Goal: Transaction & Acquisition: Book appointment/travel/reservation

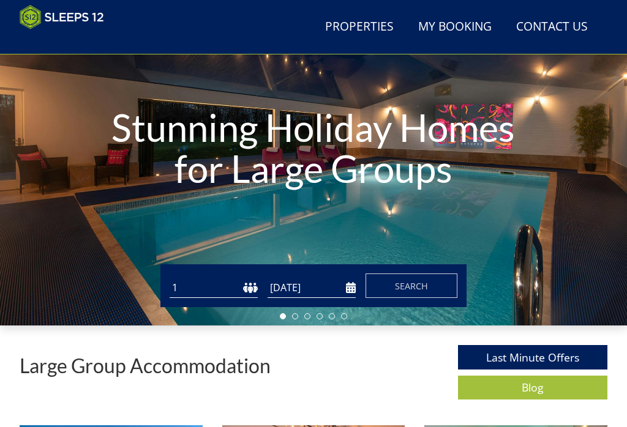
scroll to position [110, 0]
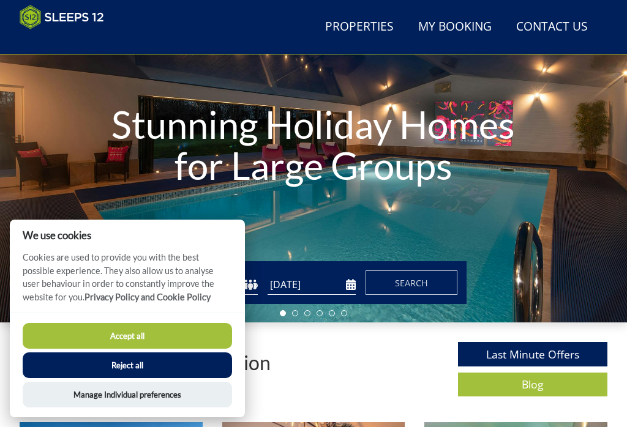
click at [149, 378] on button "Reject all" at bounding box center [127, 366] width 209 height 26
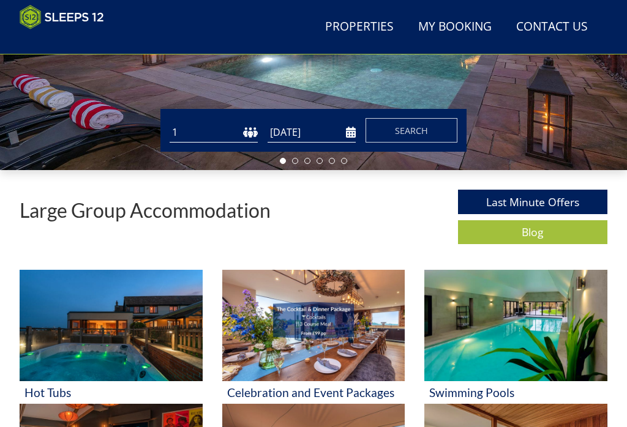
scroll to position [267, 0]
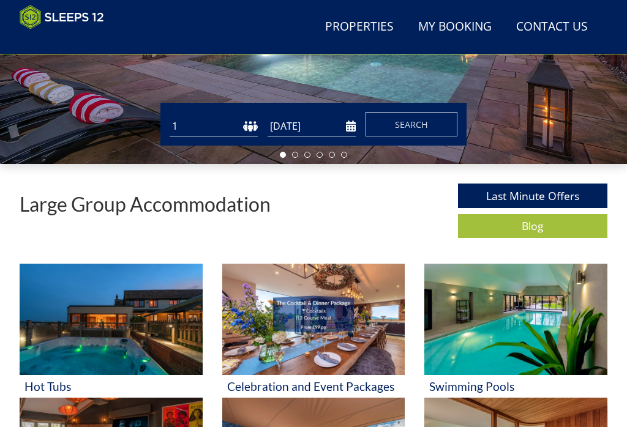
click at [187, 124] on select "1 2 3 4 5 6 7 8 9 10 11 12 13 14 15 16 17 18 19 20 21 22 23 24 25 26 27 28 29 3…" at bounding box center [214, 127] width 88 height 20
select select "10"
click at [345, 122] on input "[DATE]" at bounding box center [311, 126] width 88 height 20
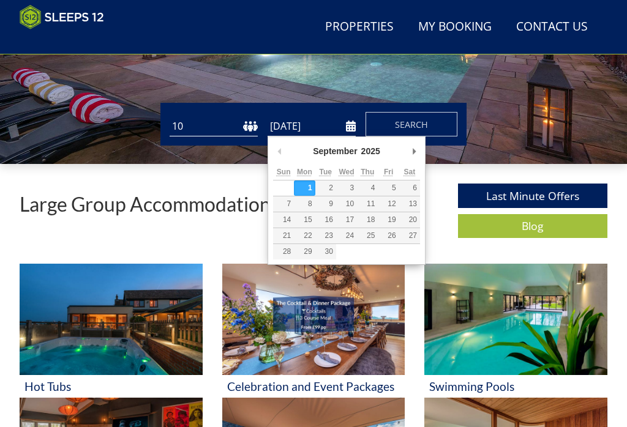
scroll to position [267, 0]
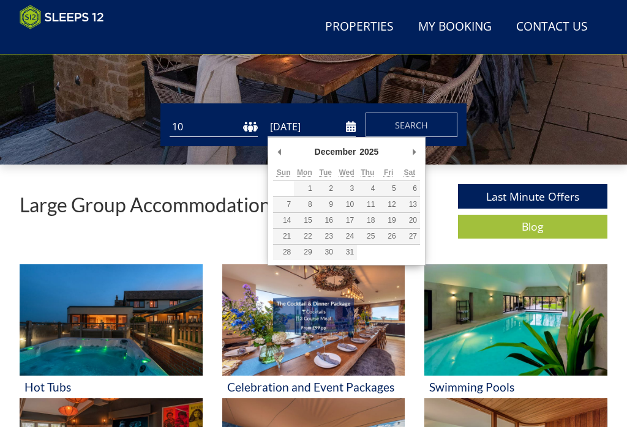
type input "[DATE]"
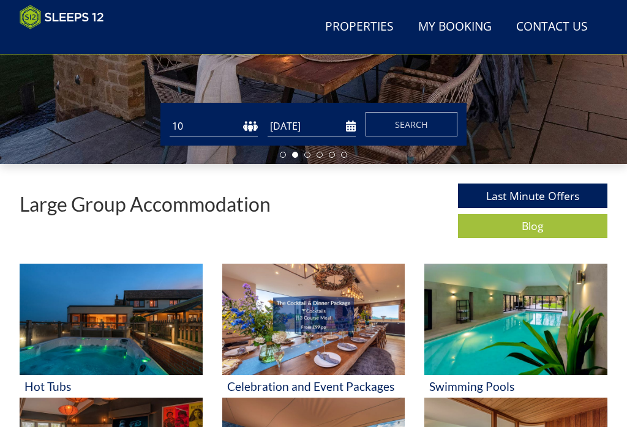
scroll to position [268, 0]
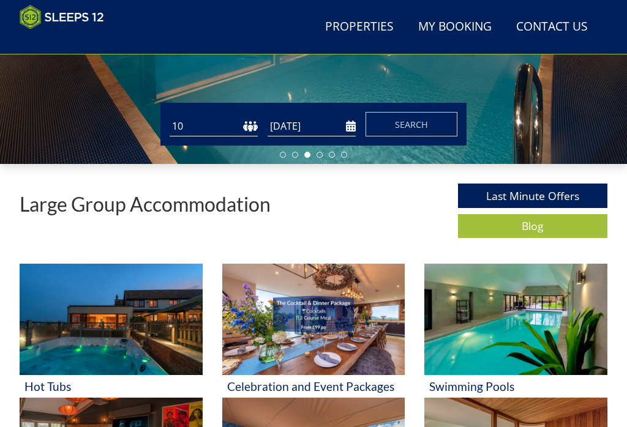
click at [403, 126] on span "Search" at bounding box center [411, 125] width 33 height 12
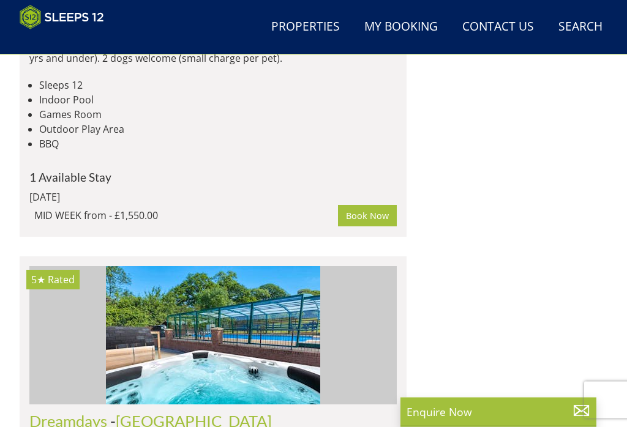
scroll to position [3740, 0]
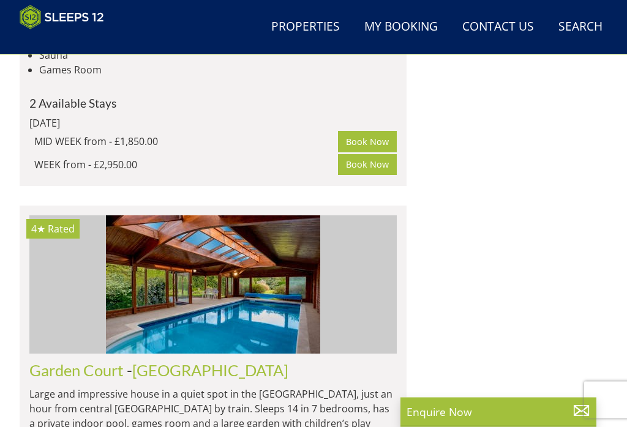
scroll to position [4200, 0]
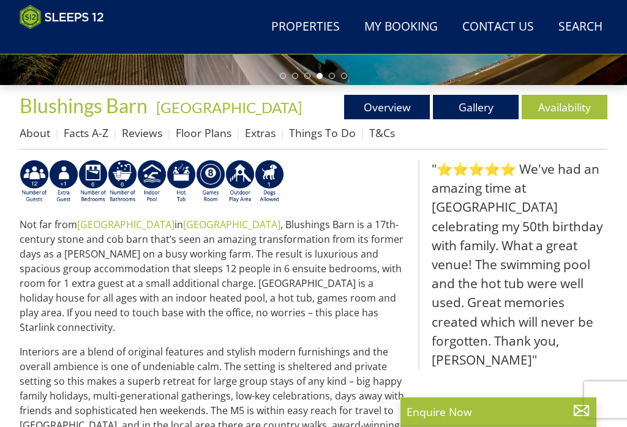
scroll to position [347, 0]
click at [378, 306] on p "Not far from [GEOGRAPHIC_DATA] in [GEOGRAPHIC_DATA] , Blushings Barn is a 17th-…" at bounding box center [214, 276] width 389 height 118
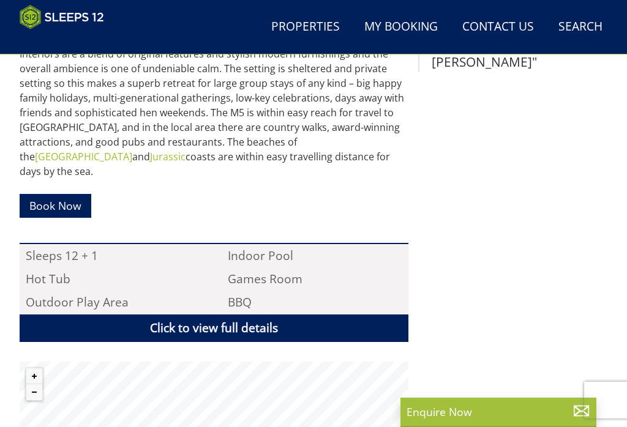
scroll to position [608, 0]
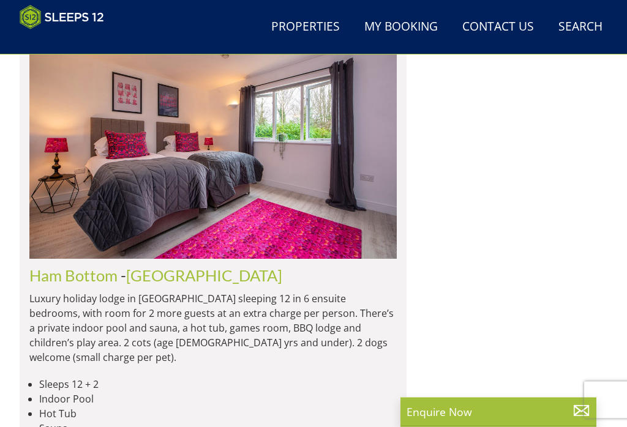
scroll to position [4263, 0]
click at [89, 266] on link "Ham Bottom" at bounding box center [73, 275] width 88 height 18
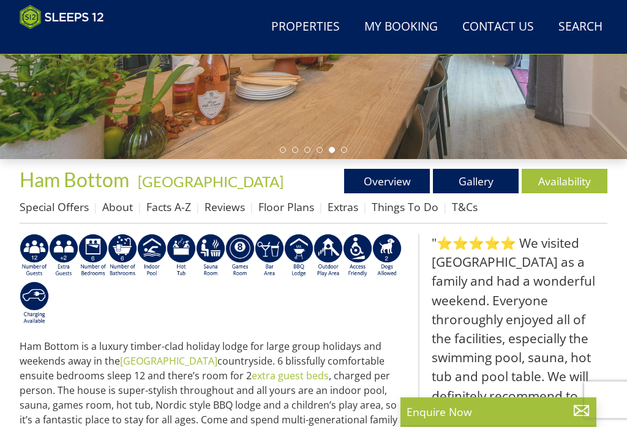
scroll to position [273, 0]
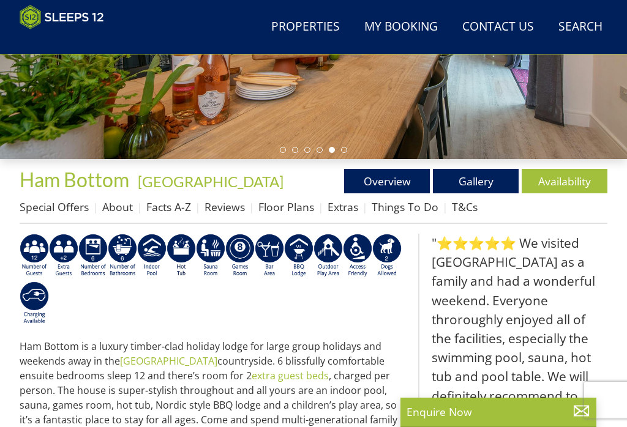
click at [475, 181] on link "Gallery" at bounding box center [476, 181] width 86 height 24
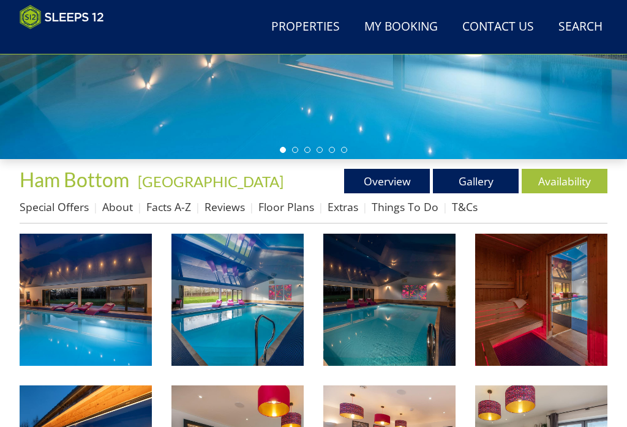
scroll to position [278, 0]
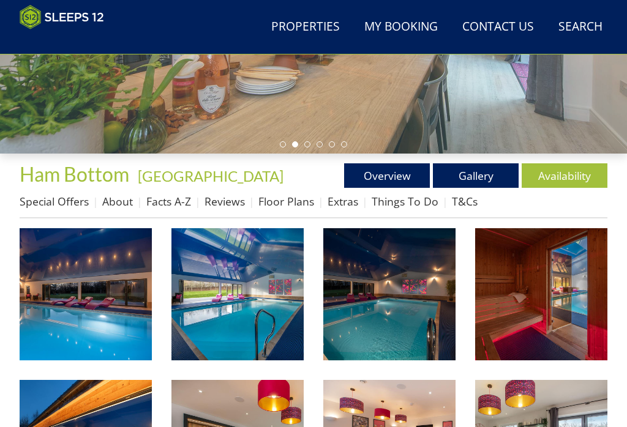
click at [108, 308] on img at bounding box center [86, 294] width 132 height 132
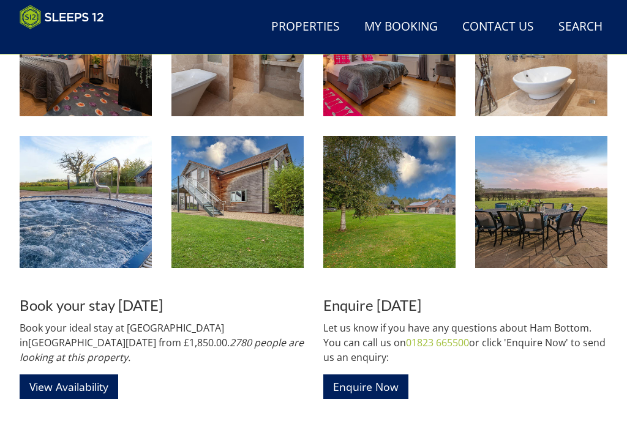
scroll to position [1586, 0]
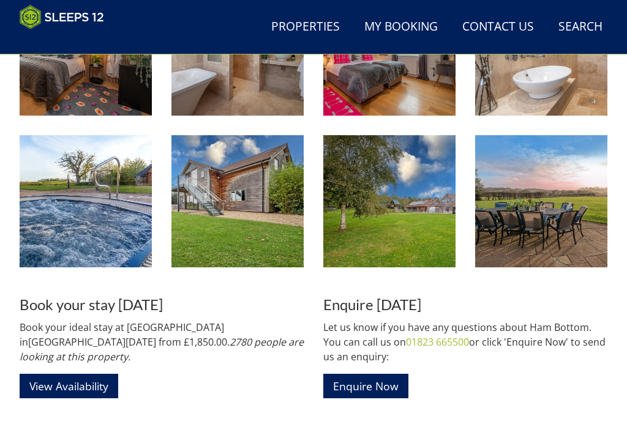
click at [93, 233] on img at bounding box center [86, 201] width 132 height 132
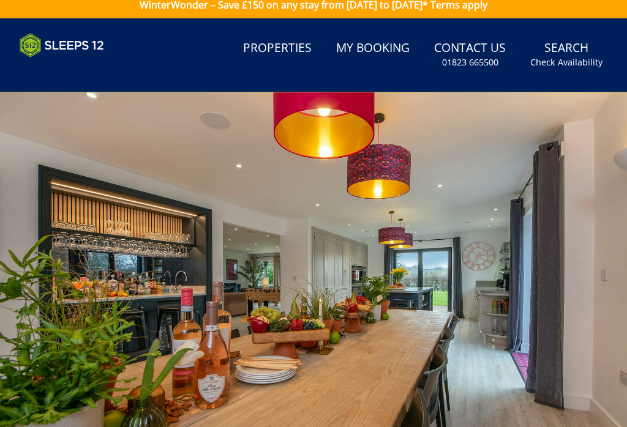
scroll to position [0, 0]
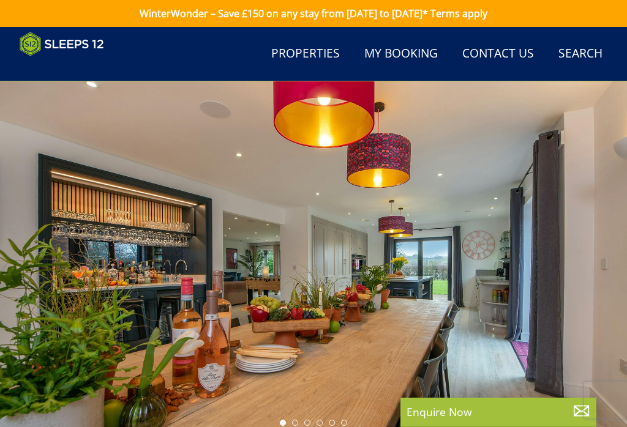
scroll to position [273, 0]
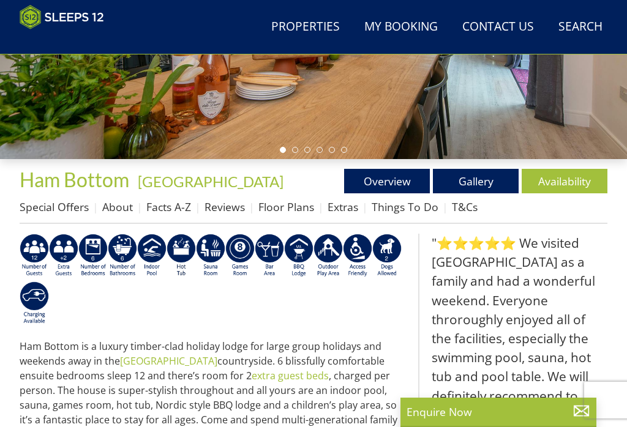
click at [562, 181] on link "Availability" at bounding box center [564, 181] width 86 height 24
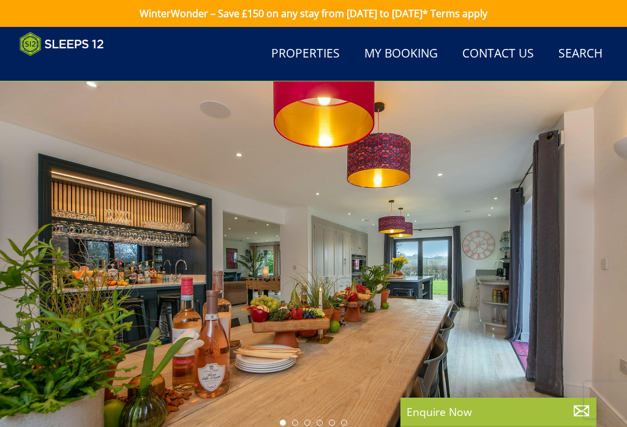
scroll to position [273, 0]
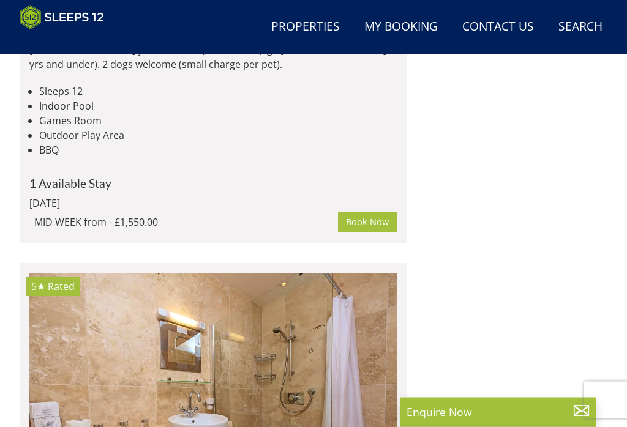
scroll to position [5631, 0]
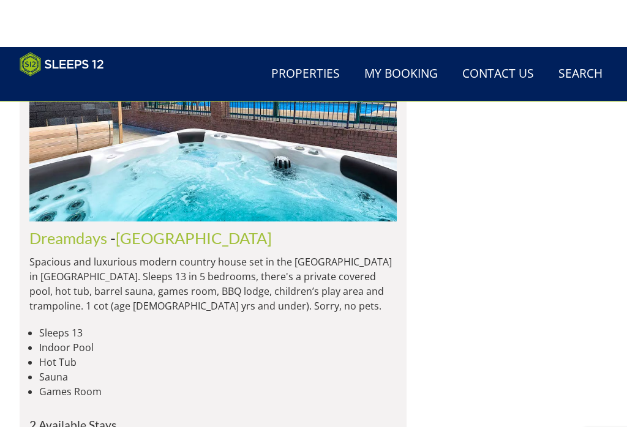
scroll to position [5882, 0]
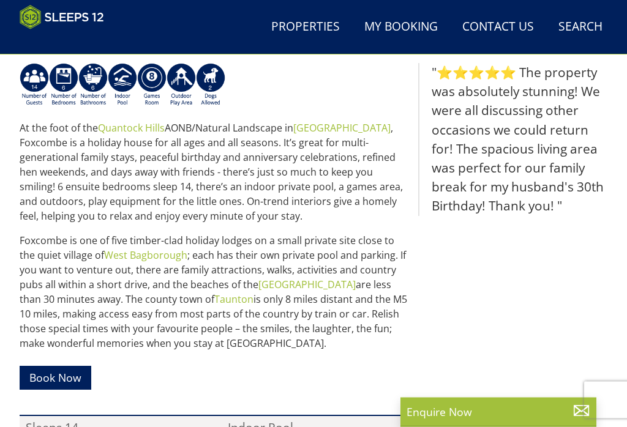
scroll to position [436, 0]
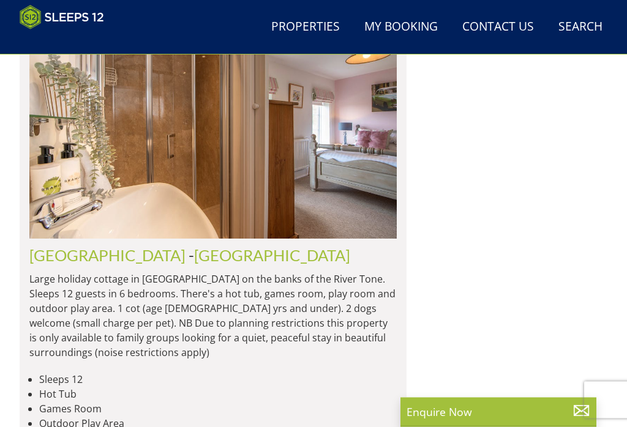
scroll to position [2193, 0]
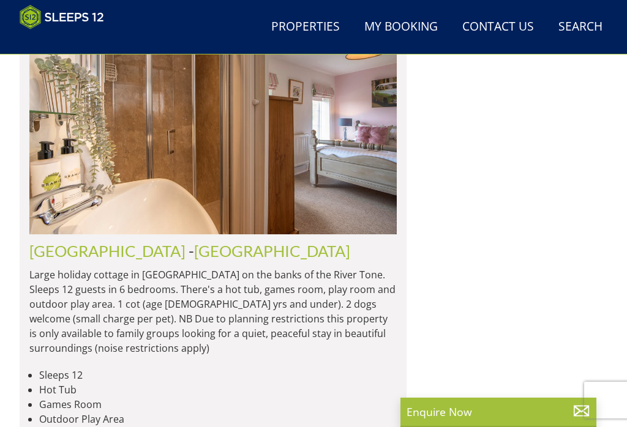
click at [65, 242] on link "[GEOGRAPHIC_DATA]" at bounding box center [107, 251] width 156 height 18
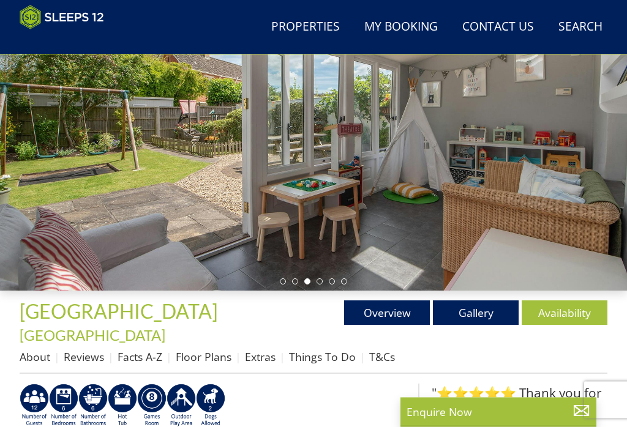
scroll to position [141, 0]
click at [472, 308] on link "Gallery" at bounding box center [476, 313] width 86 height 24
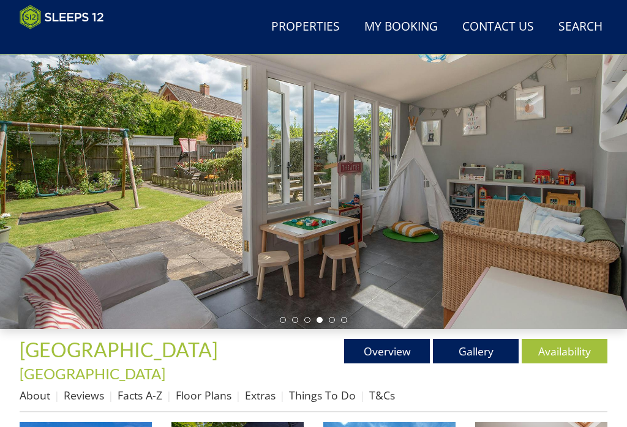
scroll to position [302, 0]
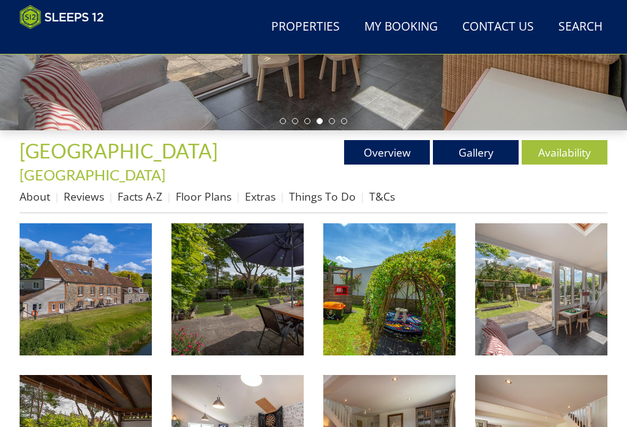
click at [206, 189] on link "Floor Plans" at bounding box center [204, 196] width 56 height 15
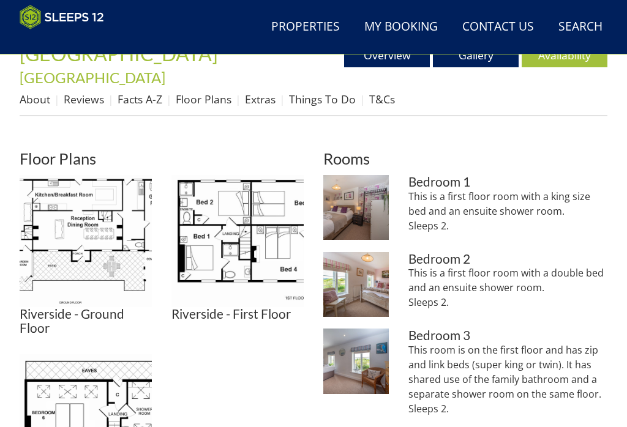
scroll to position [397, 0]
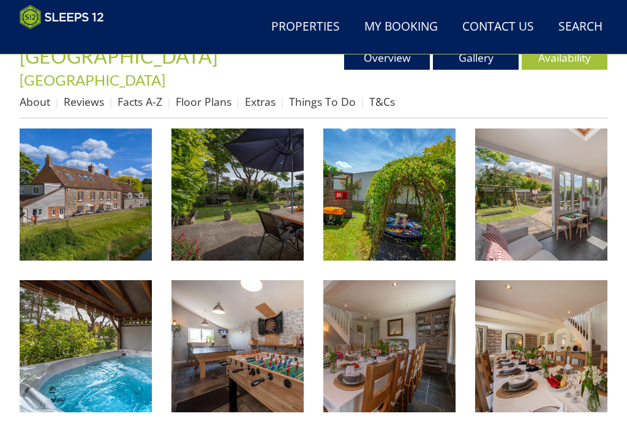
scroll to position [302, 0]
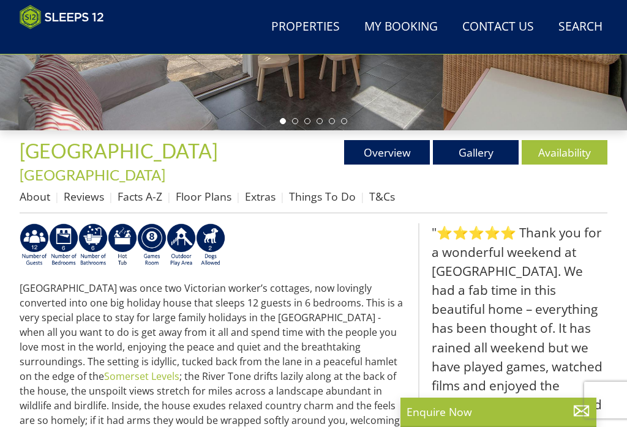
scroll to position [141, 0]
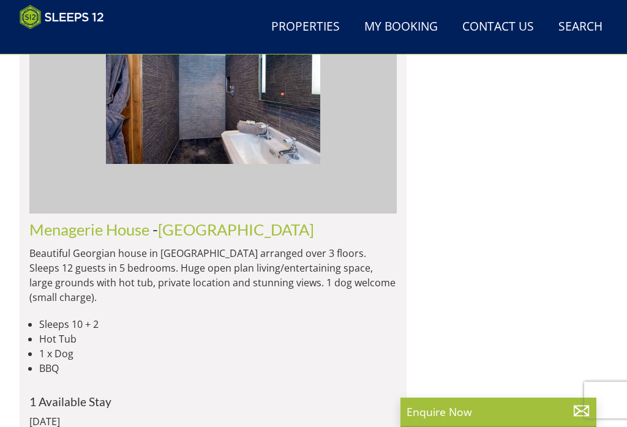
scroll to position [2840, 0]
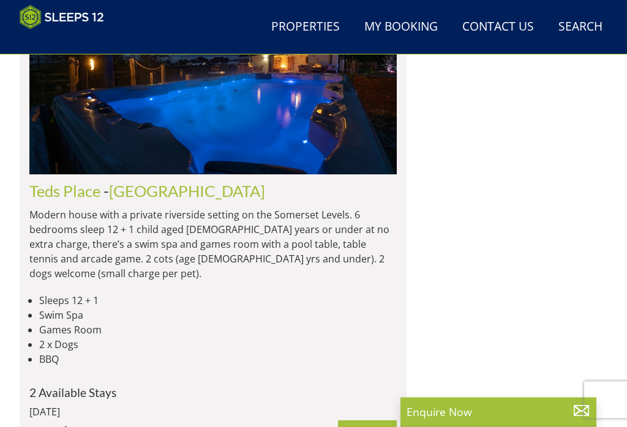
scroll to position [3916, 0]
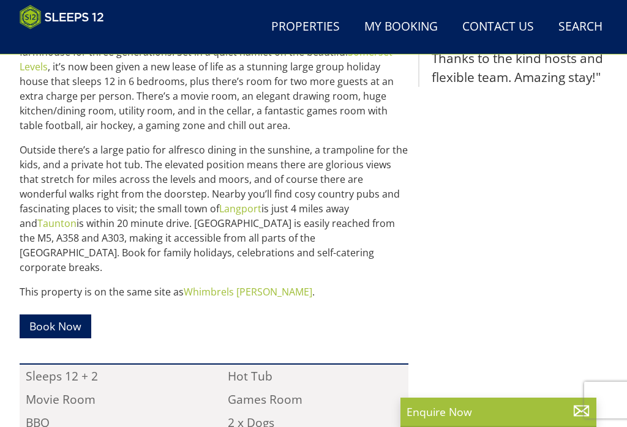
scroll to position [534, 0]
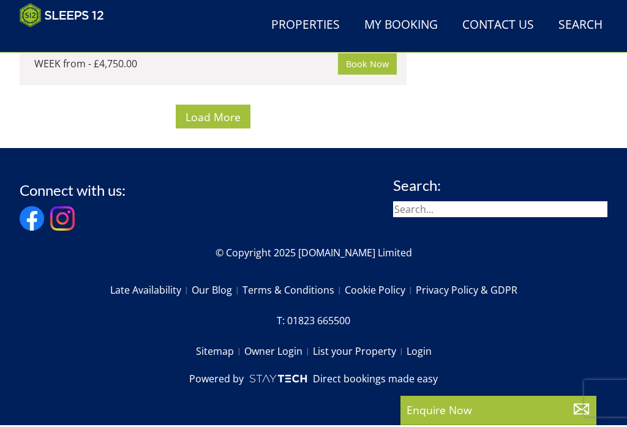
scroll to position [11025, 0]
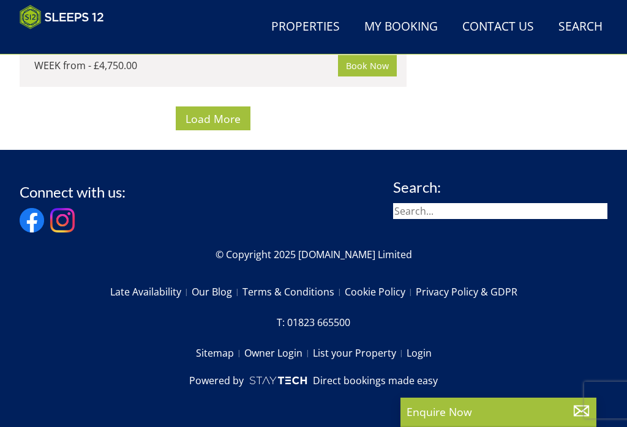
click at [207, 126] on span "Load More" at bounding box center [212, 118] width 55 height 15
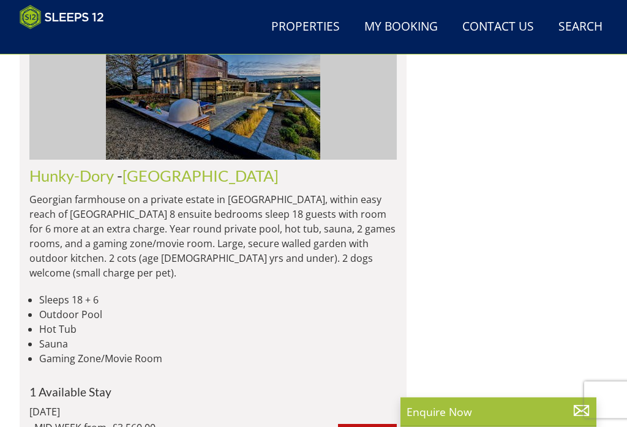
scroll to position [14041, 0]
